Goal: Check status: Check status

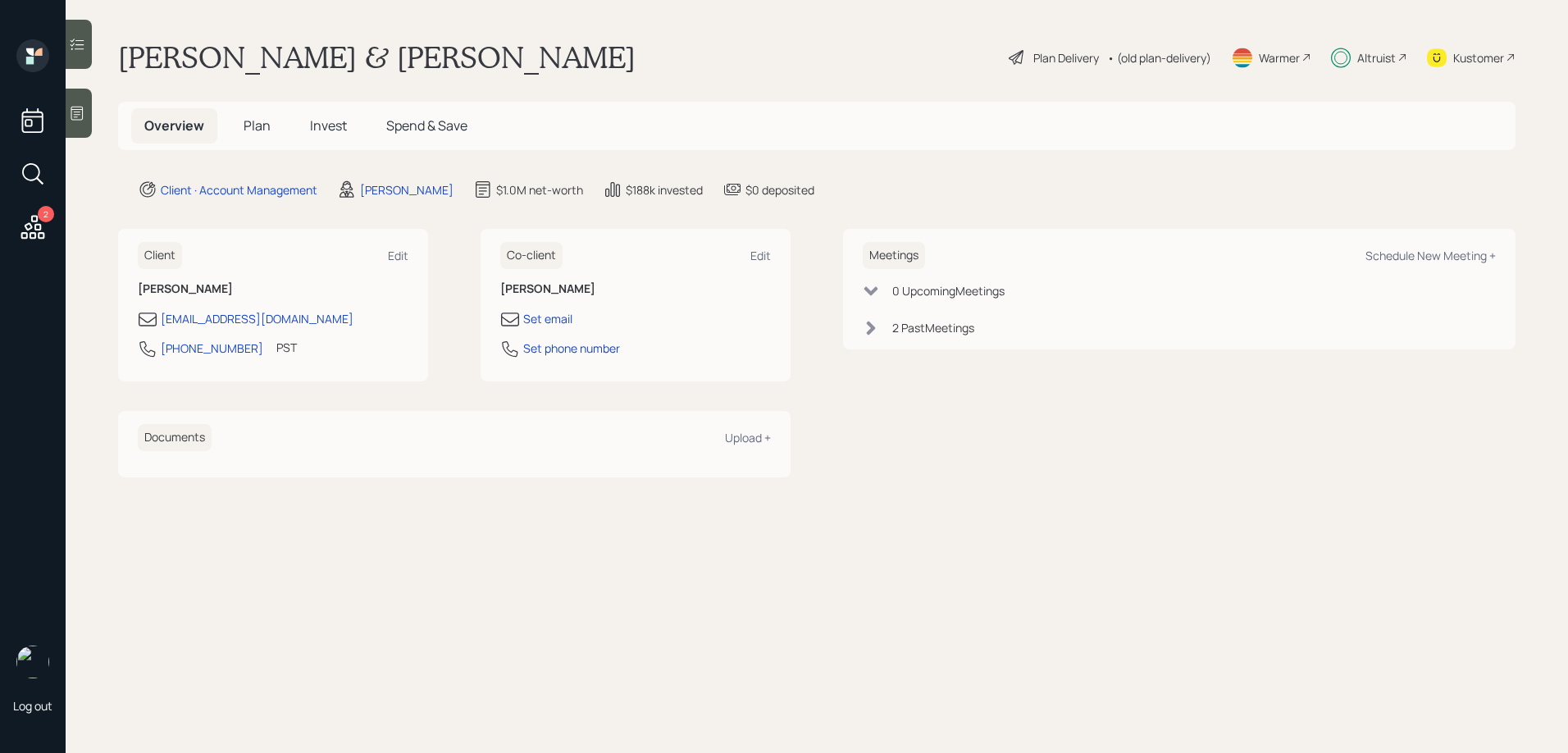
click at [333, 127] on span "Invest" at bounding box center [329, 125] width 37 height 18
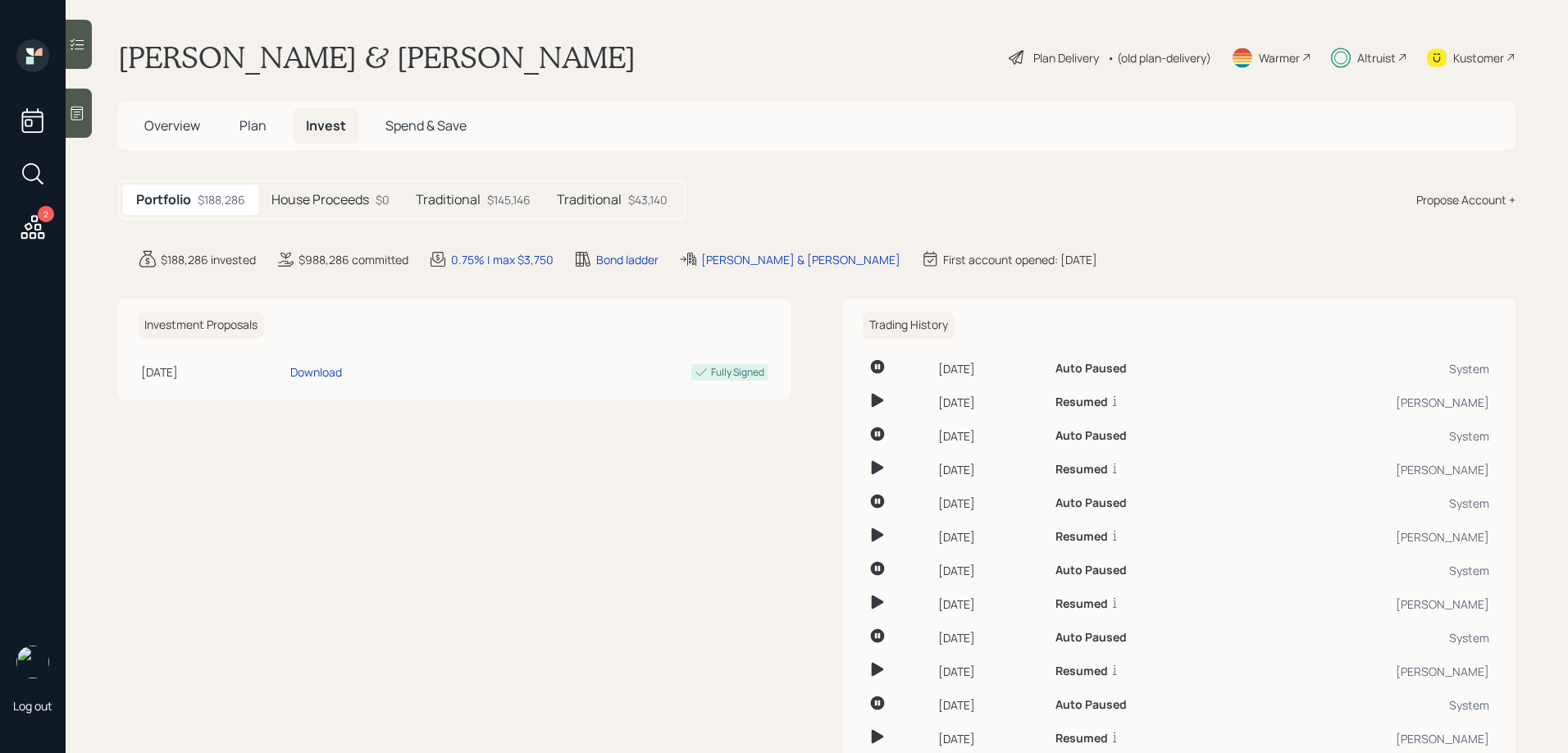
click at [450, 187] on div "Traditional $145,146" at bounding box center [472, 200] width 141 height 30
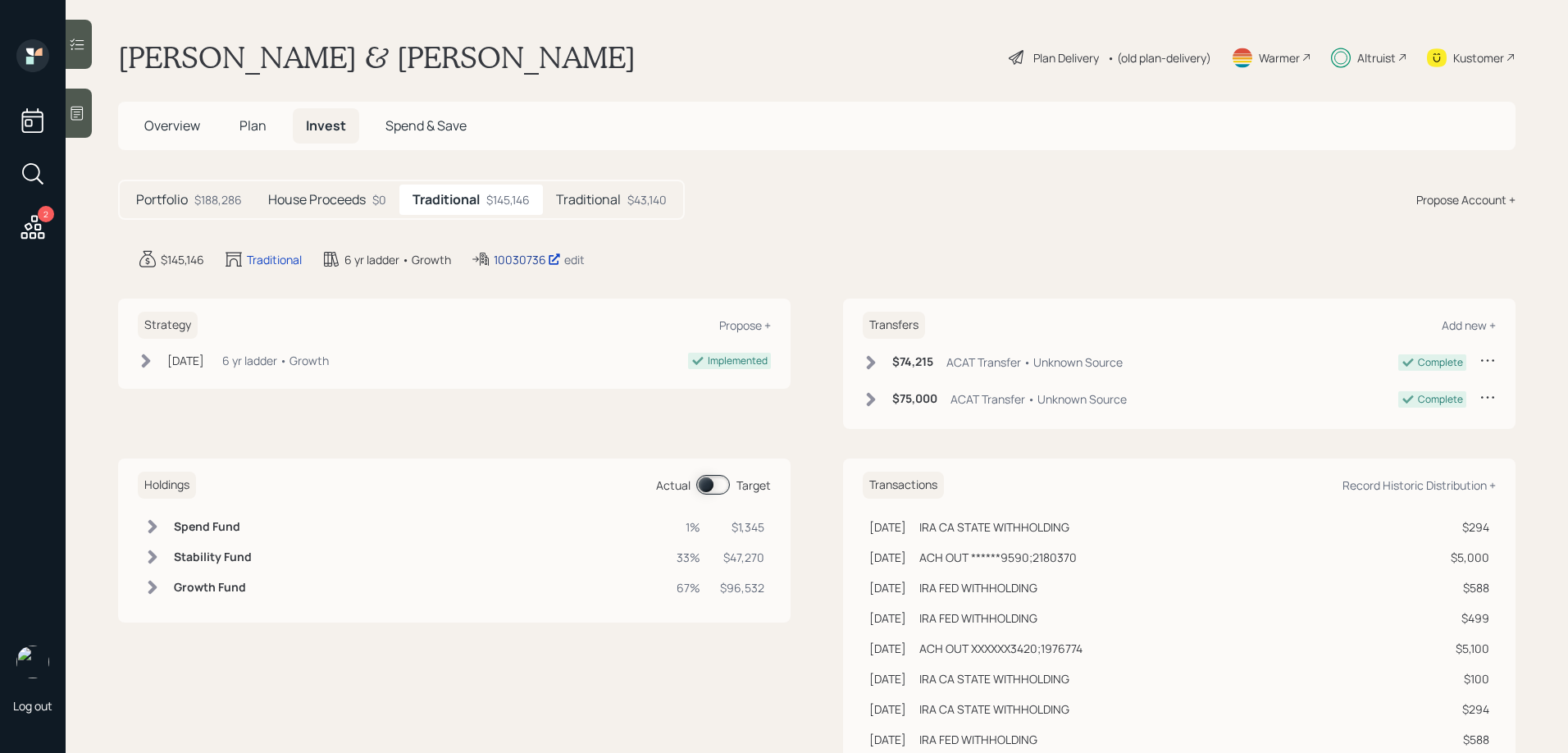
click at [502, 260] on div "10030736" at bounding box center [527, 260] width 67 height 17
